Goal: Information Seeking & Learning: Check status

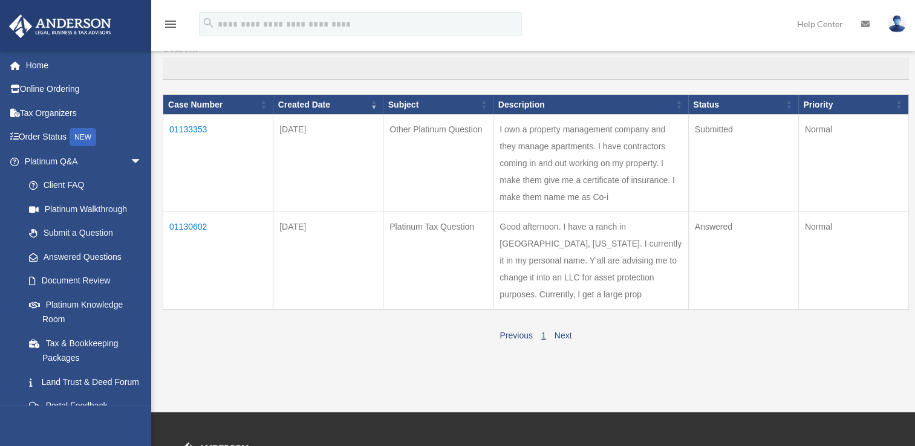
scroll to position [121, 0]
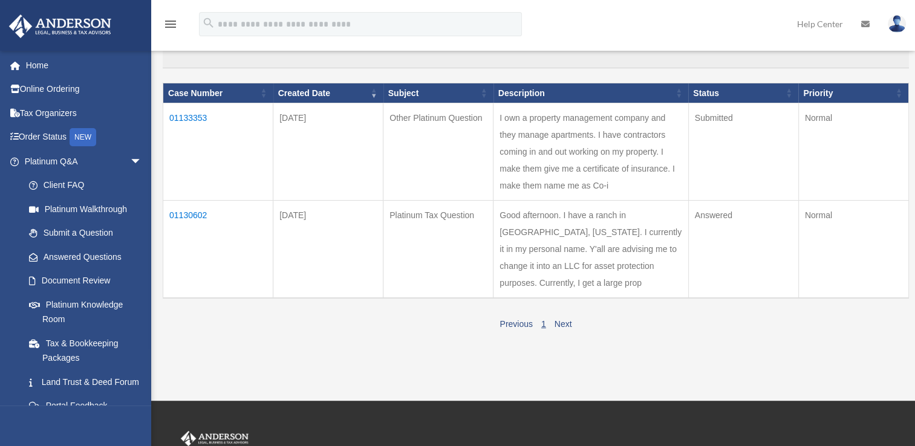
click at [180, 249] on td "01130602" at bounding box center [218, 250] width 110 height 98
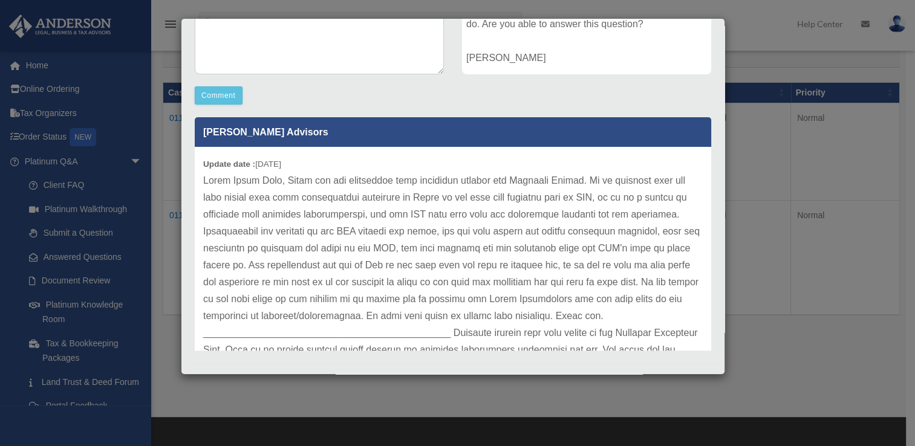
scroll to position [302, 0]
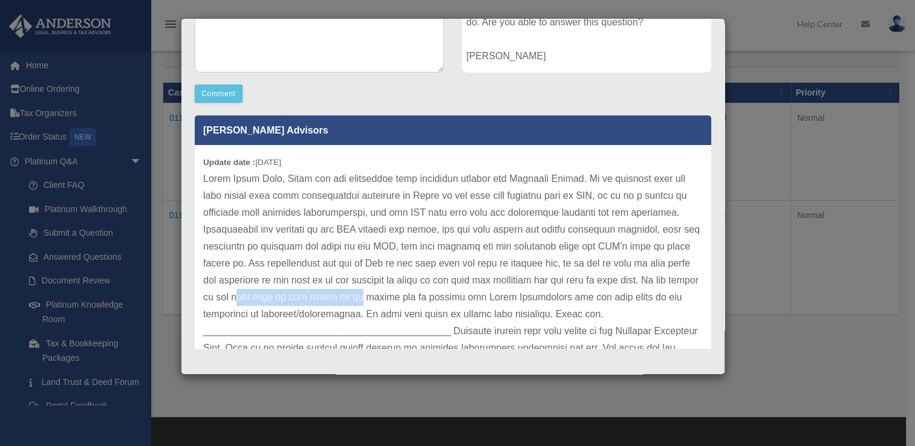
drag, startPoint x: 282, startPoint y: 305, endPoint x: 417, endPoint y: 304, distance: 134.2
click at [417, 304] on p at bounding box center [452, 315] width 499 height 288
drag, startPoint x: 417, startPoint y: 304, endPoint x: 530, endPoint y: 308, distance: 113.1
click at [530, 308] on p at bounding box center [452, 315] width 499 height 288
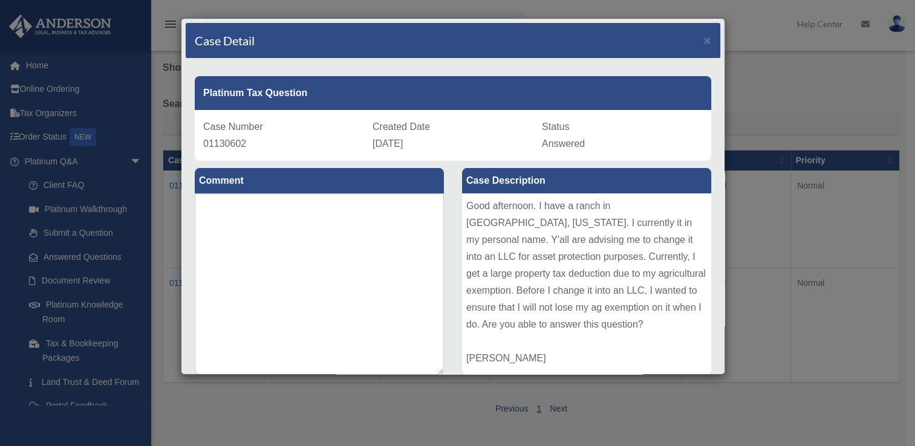
scroll to position [0, 0]
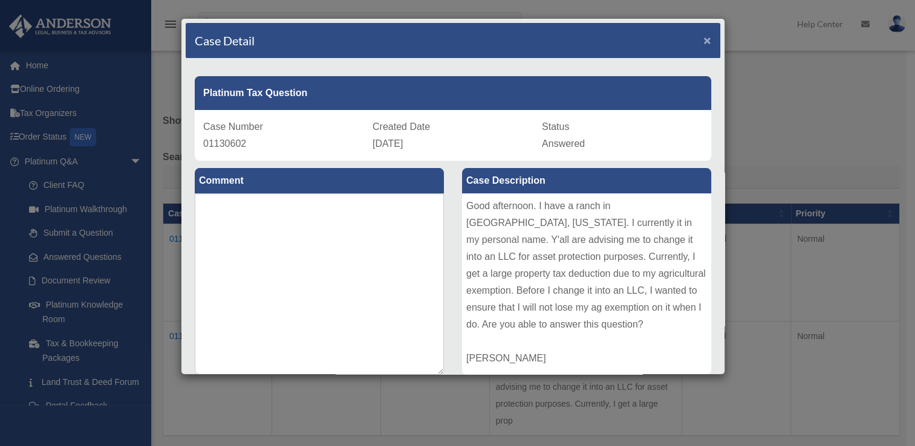
click at [703, 35] on span "×" at bounding box center [707, 40] width 8 height 14
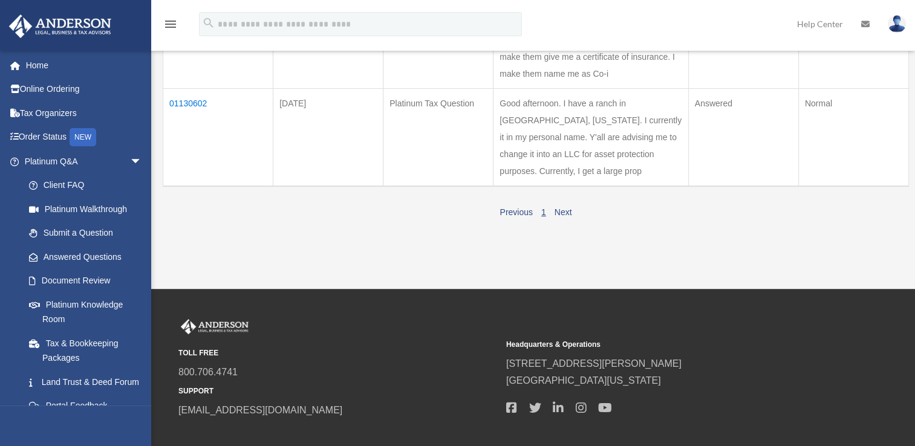
scroll to position [242, 0]
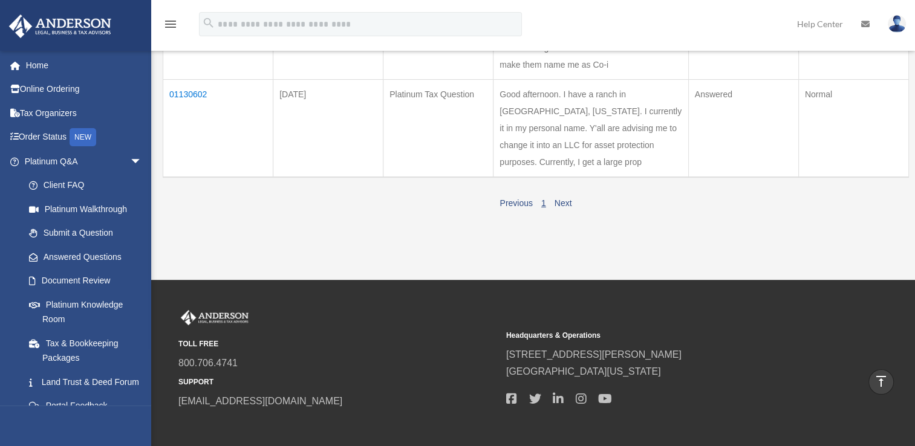
click at [201, 129] on td "01130602" at bounding box center [218, 129] width 110 height 98
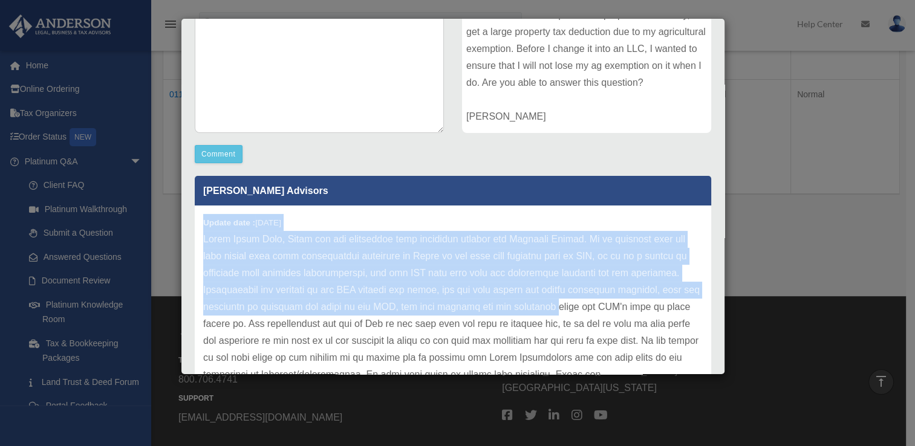
scroll to position [121, 0]
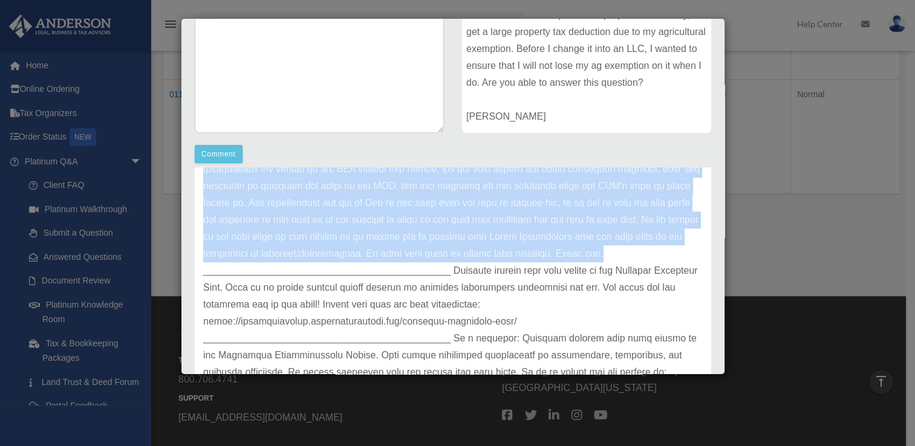
drag, startPoint x: 204, startPoint y: 224, endPoint x: 682, endPoint y: 255, distance: 478.7
click at [682, 255] on div "Update date : 10-03-2025" at bounding box center [453, 254] width 516 height 339
drag, startPoint x: 682, startPoint y: 255, endPoint x: 585, endPoint y: 235, distance: 98.7
copy div "Update date : 10-03-2025 Hello Brant Walz, Thank you for submitting your questi…"
